Goal: Answer question/provide support

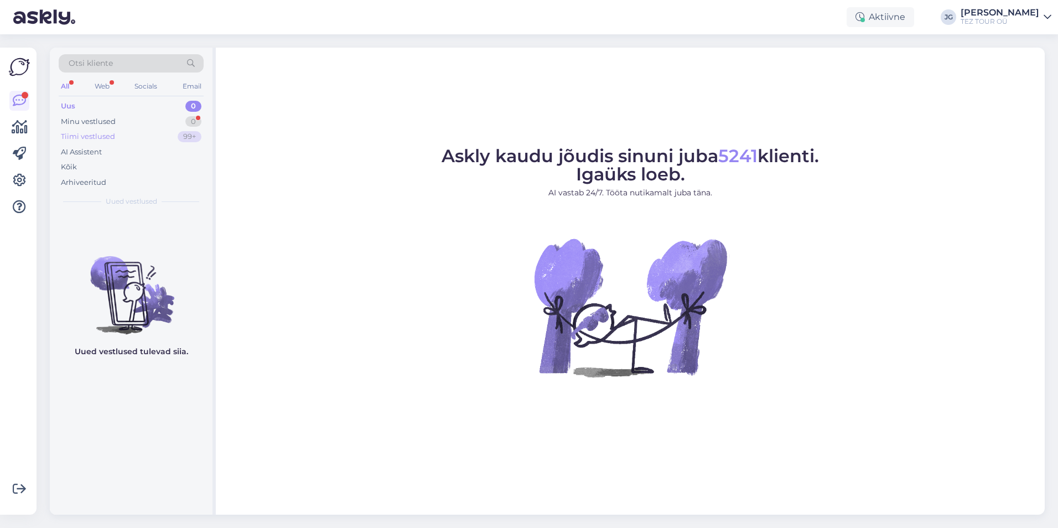
click at [97, 134] on div "Tiimi vestlused" at bounding box center [88, 136] width 54 height 11
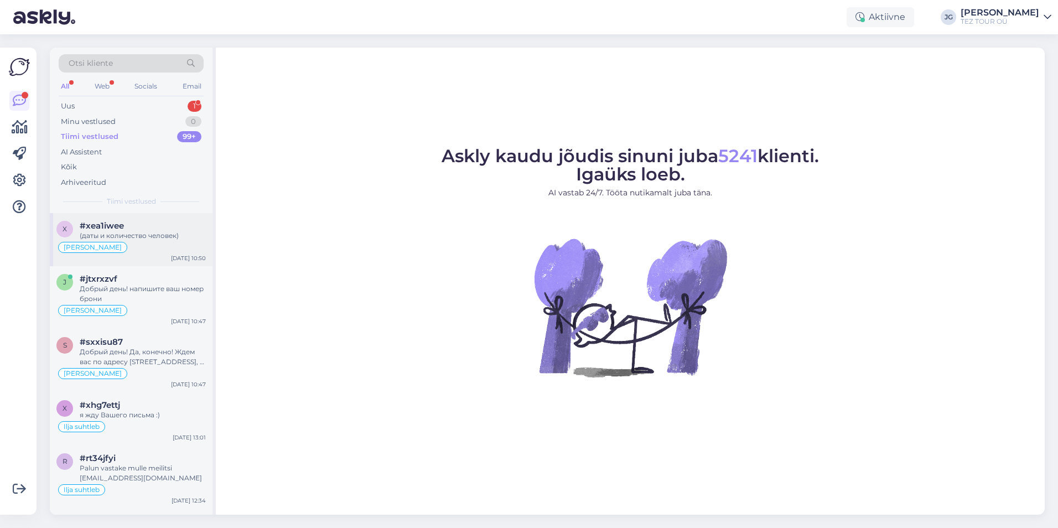
click at [163, 235] on div "(даты и количество человек)" at bounding box center [143, 236] width 126 height 10
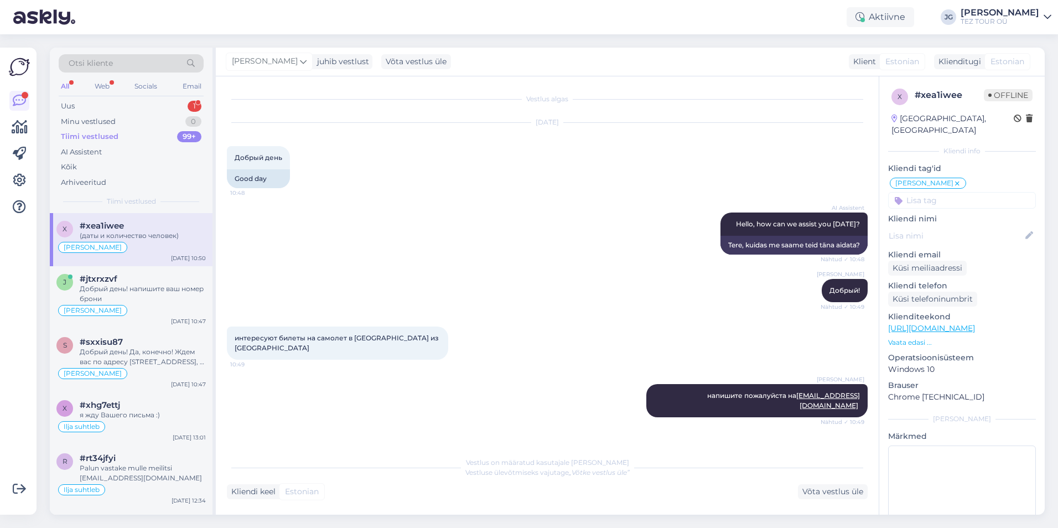
scroll to position [74, 0]
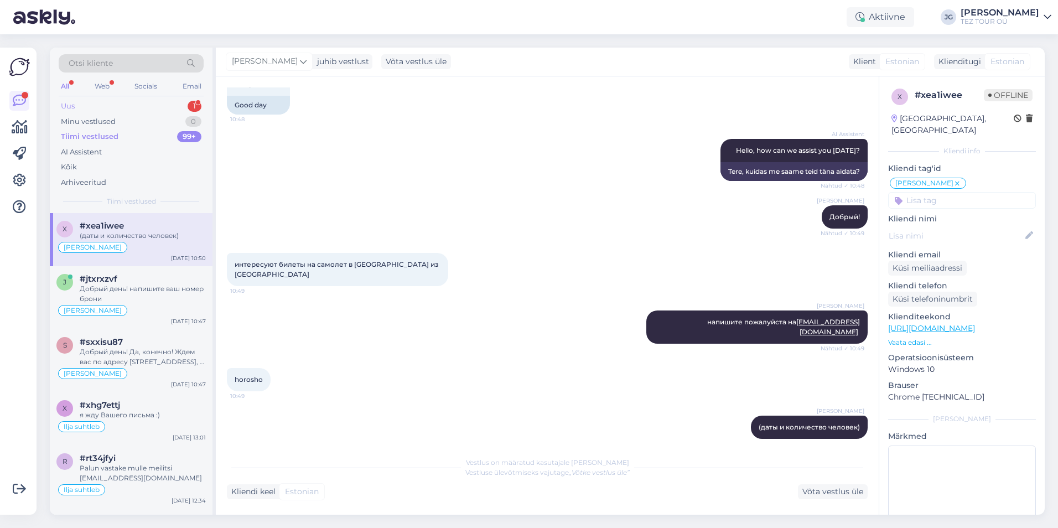
click at [109, 101] on div "Uus 1" at bounding box center [131, 105] width 145 height 15
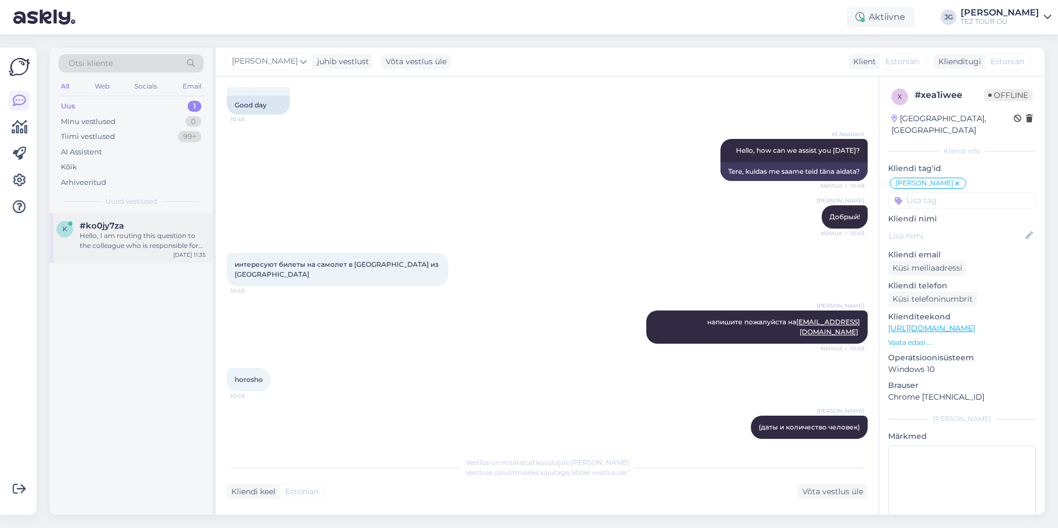
click at [144, 247] on div "Hello, I am routing this question to the colleague who is responsible for this …" at bounding box center [143, 241] width 126 height 20
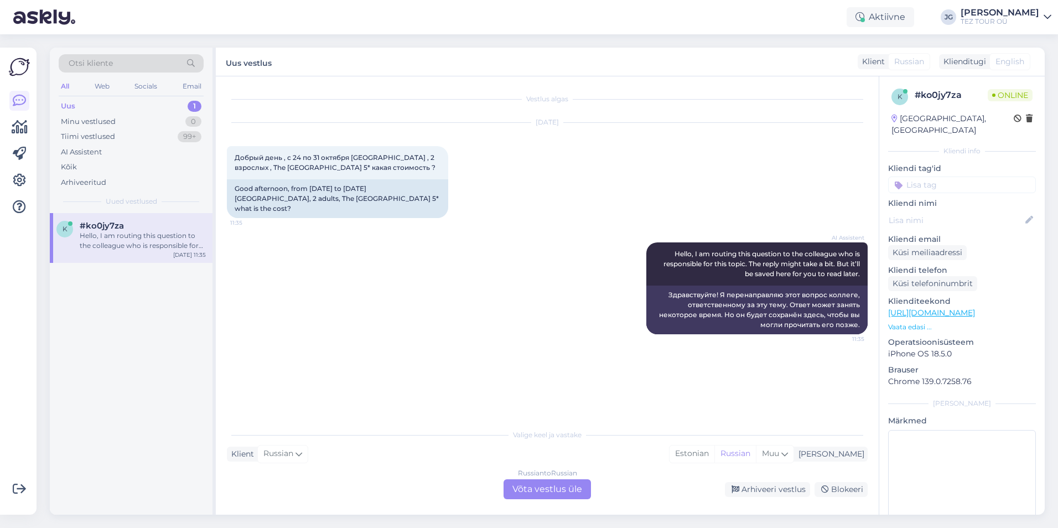
type textarea "Uus vestlus Klient Russian Klienditugi English Vestlus algas [DATE] Добрый день…"
click at [359, 527] on html "Aktiivne JG [PERSON_NAME] TEZ TOUR OÜ Võimalused Veendu, et [PERSON_NAME] loob …" at bounding box center [529, 264] width 1058 height 528
click at [94, 60] on span "Otsi kliente" at bounding box center [91, 64] width 44 height 12
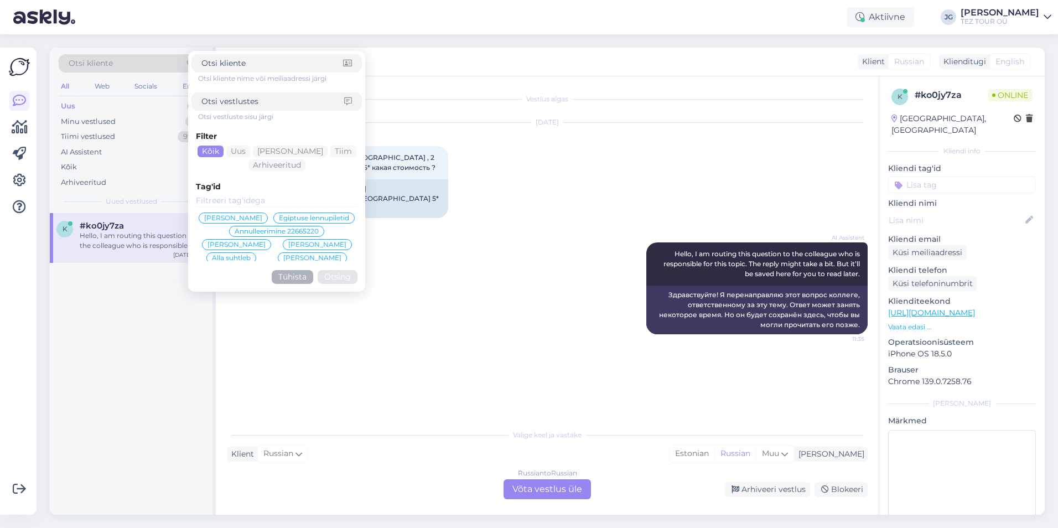
click at [76, 61] on span "Otsi kliente" at bounding box center [91, 64] width 44 height 12
click at [215, 100] on input at bounding box center [272, 102] width 143 height 12
paste input "[EMAIL_ADDRESS][DOMAIN_NAME]"
type input "[EMAIL_ADDRESS][DOMAIN_NAME]"
click button "Otsing" at bounding box center [338, 277] width 40 height 14
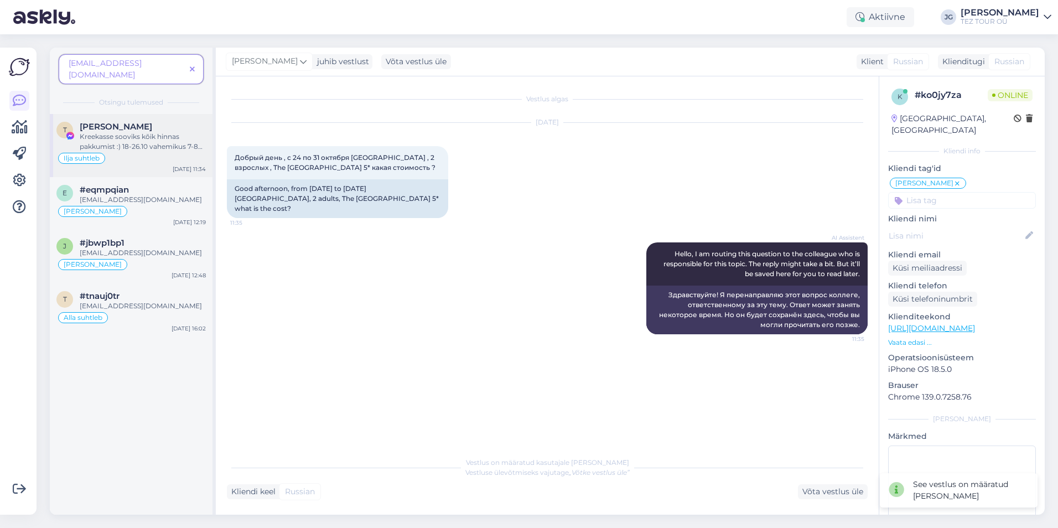
click at [131, 152] on div "Ilja suhtleb" at bounding box center [130, 158] width 149 height 13
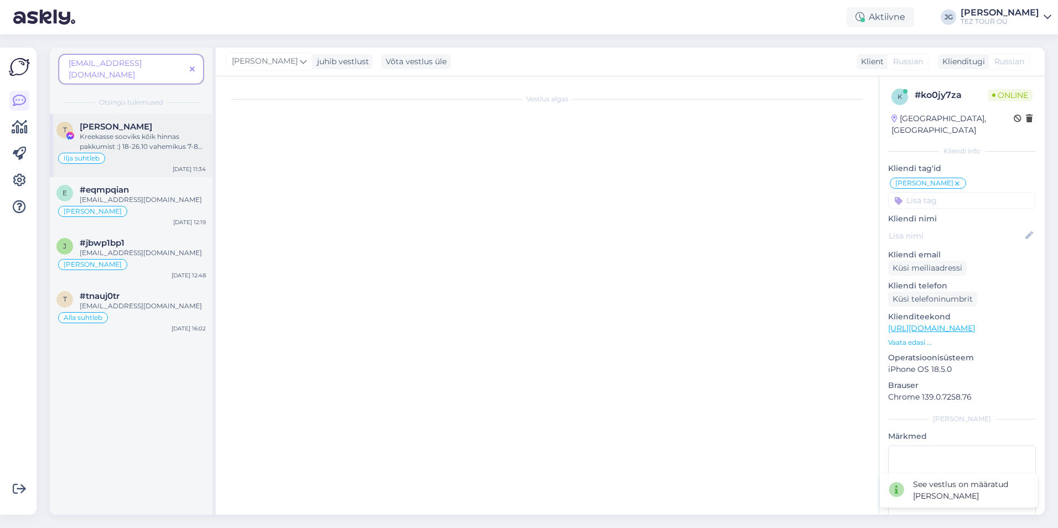
scroll to position [210, 0]
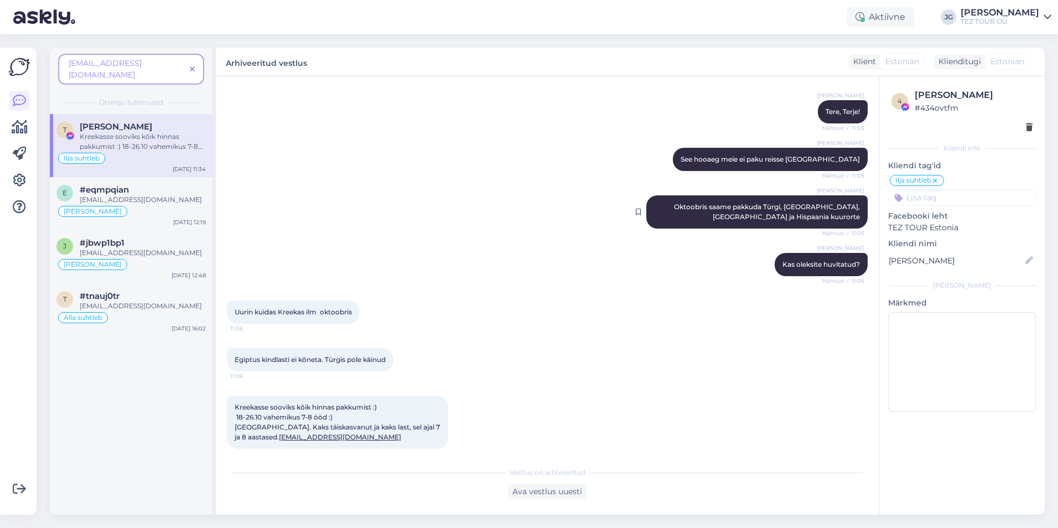
click at [842, 203] on span "Oktoobris saame pakkuda Türgi, [GEOGRAPHIC_DATA], [GEOGRAPHIC_DATA] ja Hispaani…" at bounding box center [768, 212] width 188 height 18
click at [834, 203] on span "Oktoobris saame pakkuda Türgi, [GEOGRAPHIC_DATA], [GEOGRAPHIC_DATA] ja Hispaani…" at bounding box center [768, 212] width 188 height 18
click at [194, 66] on icon at bounding box center [192, 70] width 5 height 8
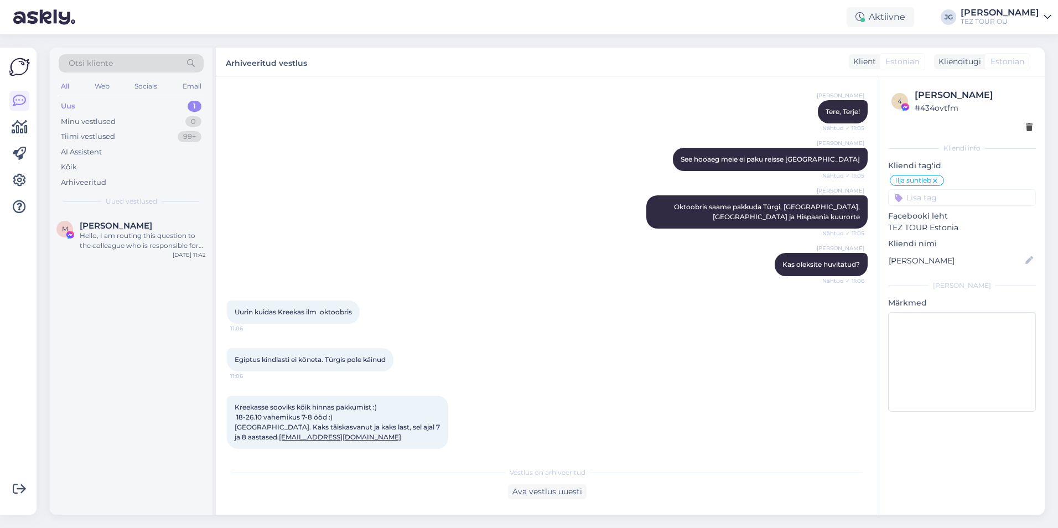
click at [381, 480] on div "Vestlus on arhiveeritud Ava vestlus uuesti" at bounding box center [547, 480] width 641 height 38
